Goal: Task Accomplishment & Management: Use online tool/utility

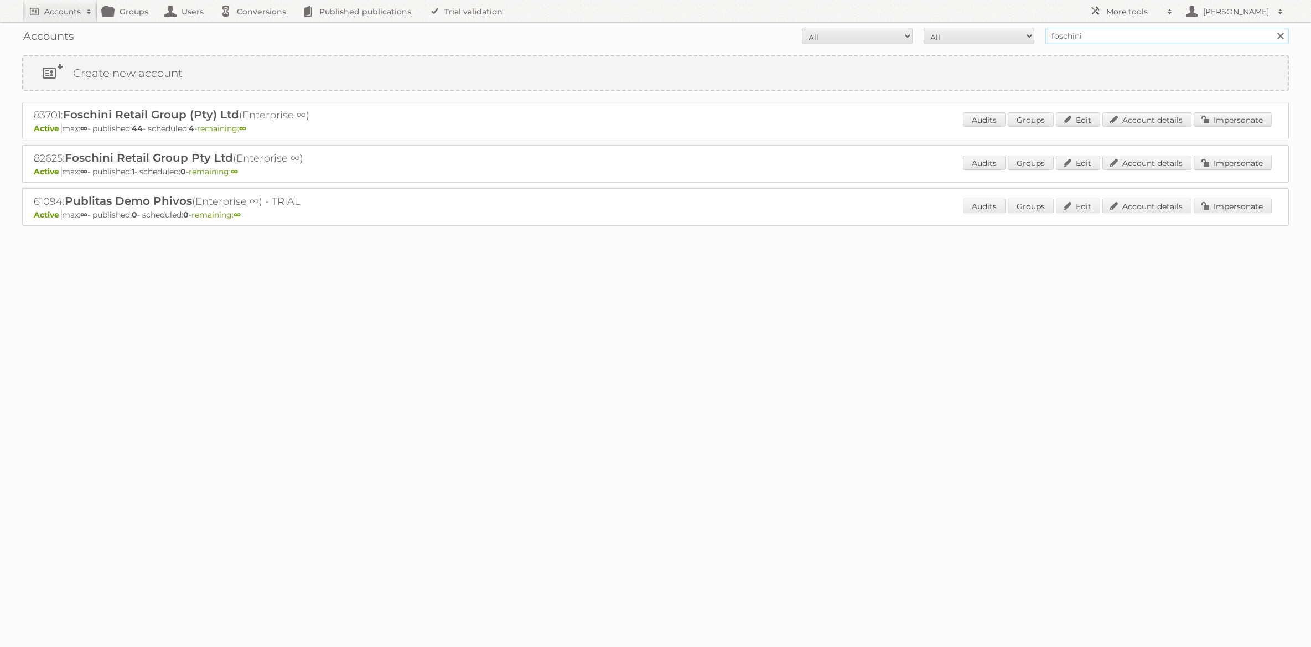
click at [1073, 34] on input "foschini" at bounding box center [1167, 36] width 244 height 17
click at [1071, 33] on input "foschini" at bounding box center [1167, 36] width 244 height 17
type input "[PERSON_NAME]"
click at [1272, 28] on input "Search" at bounding box center [1280, 36] width 17 height 17
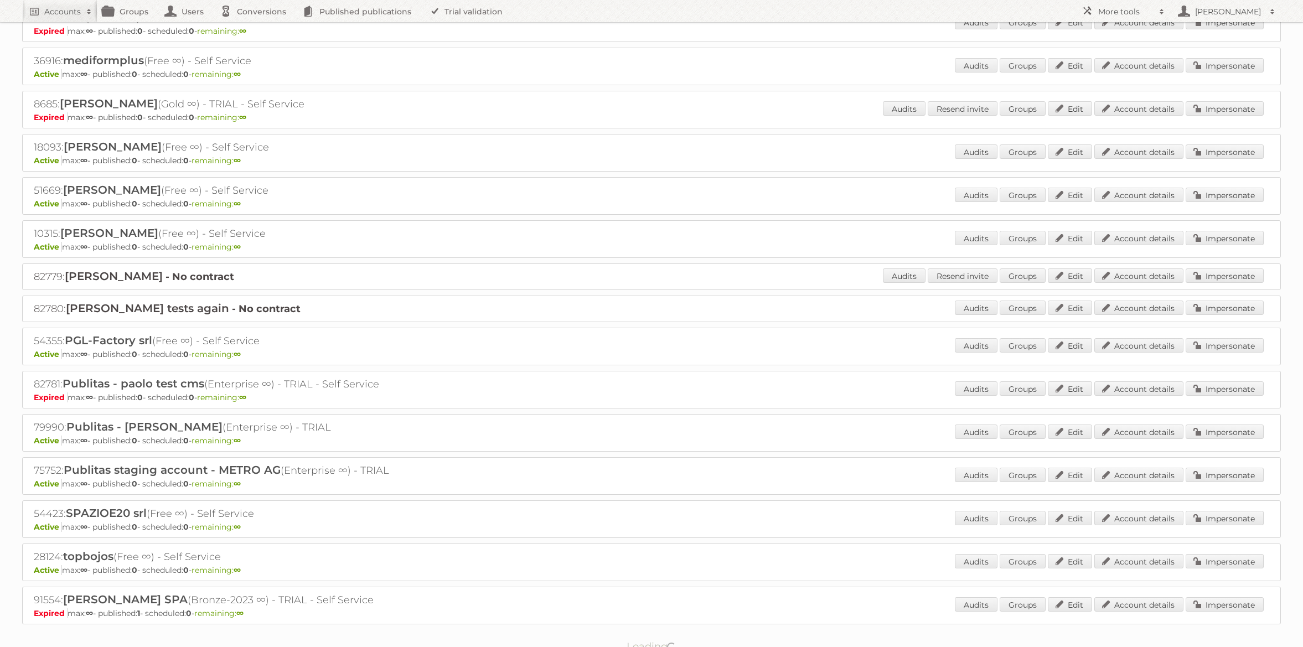
scroll to position [411, 0]
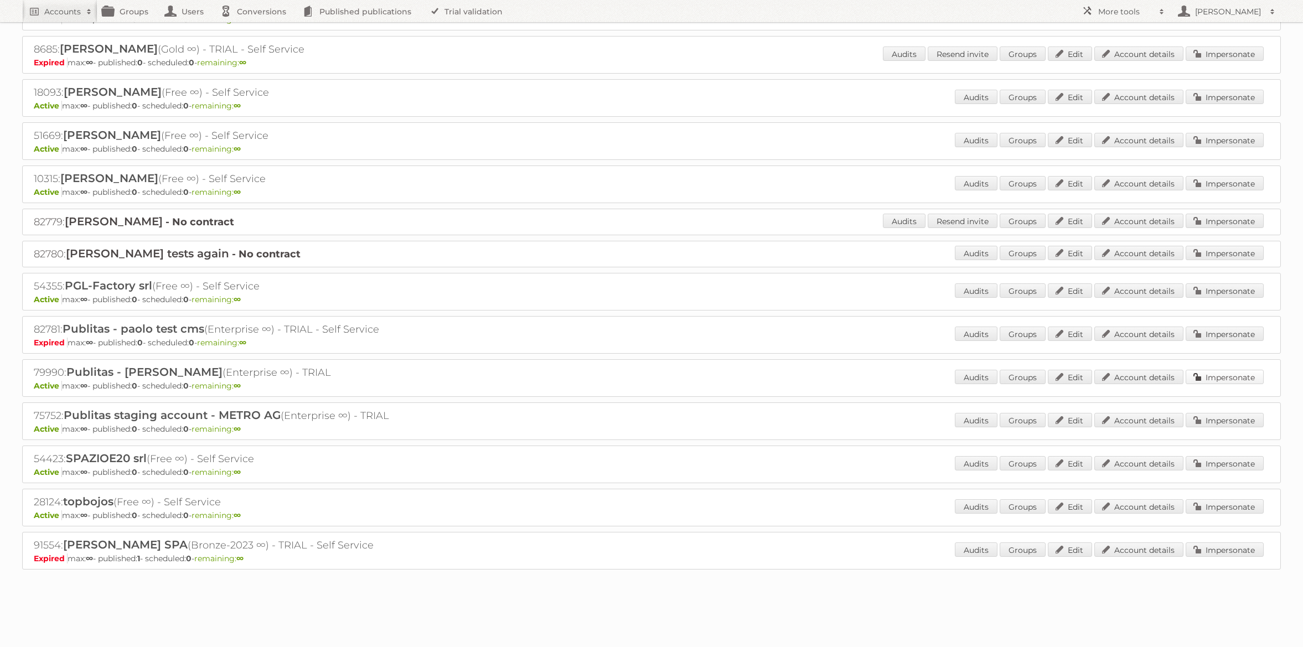
click at [1213, 374] on link "Impersonate" at bounding box center [1224, 377] width 78 height 14
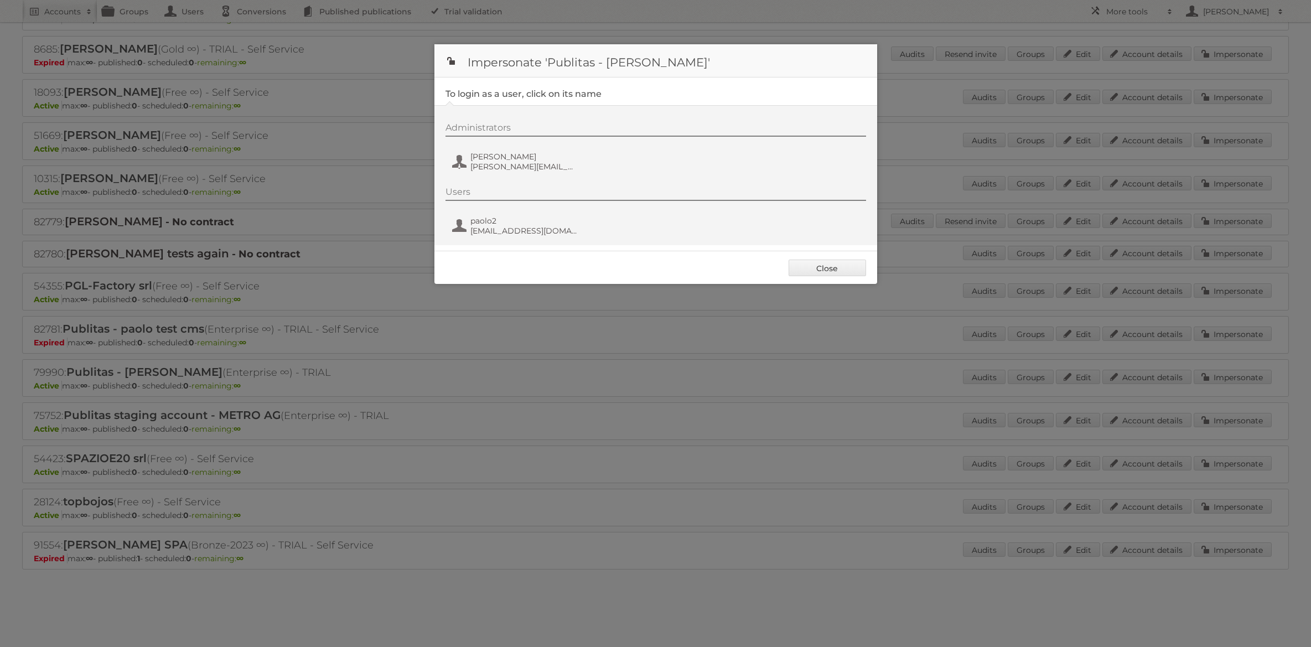
click at [455, 147] on div "Administrators Paolo Tozzo paolo.tozzo@gmail.com" at bounding box center [662, 148] width 432 height 53
click at [483, 163] on span "paolo.tozzo@gmail.com" at bounding box center [523, 167] width 107 height 10
